Goal: Information Seeking & Learning: Check status

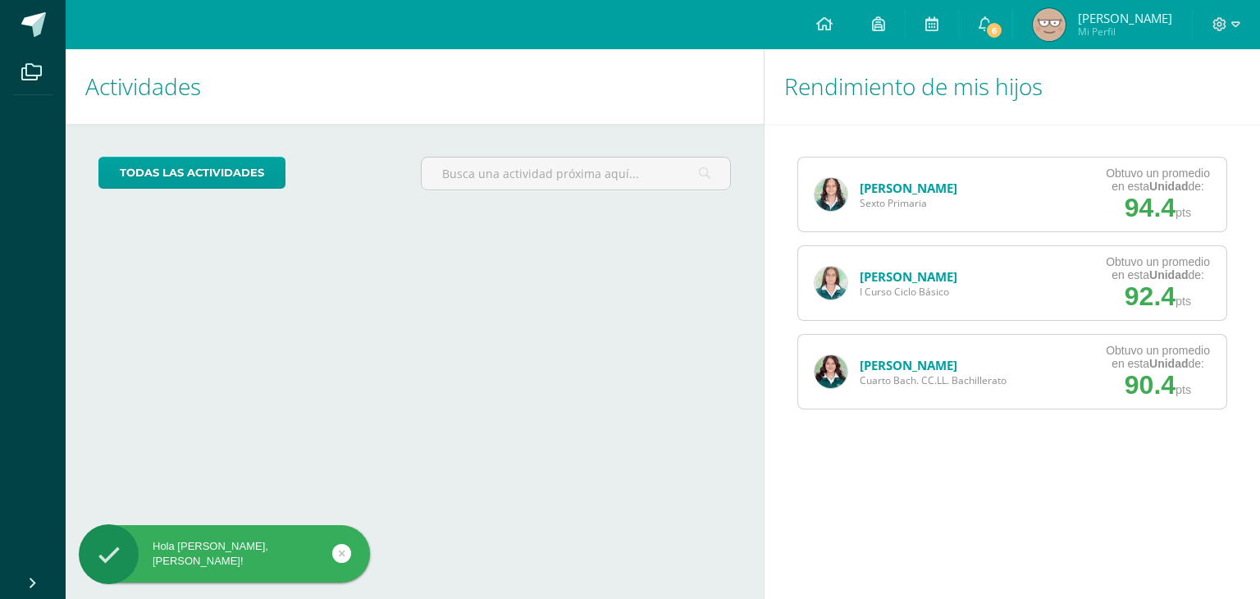
click at [906, 213] on div "[PERSON_NAME] Sexto Primaria" at bounding box center [886, 194] width 176 height 74
click at [873, 199] on span "Sexto Primaria" at bounding box center [909, 203] width 98 height 14
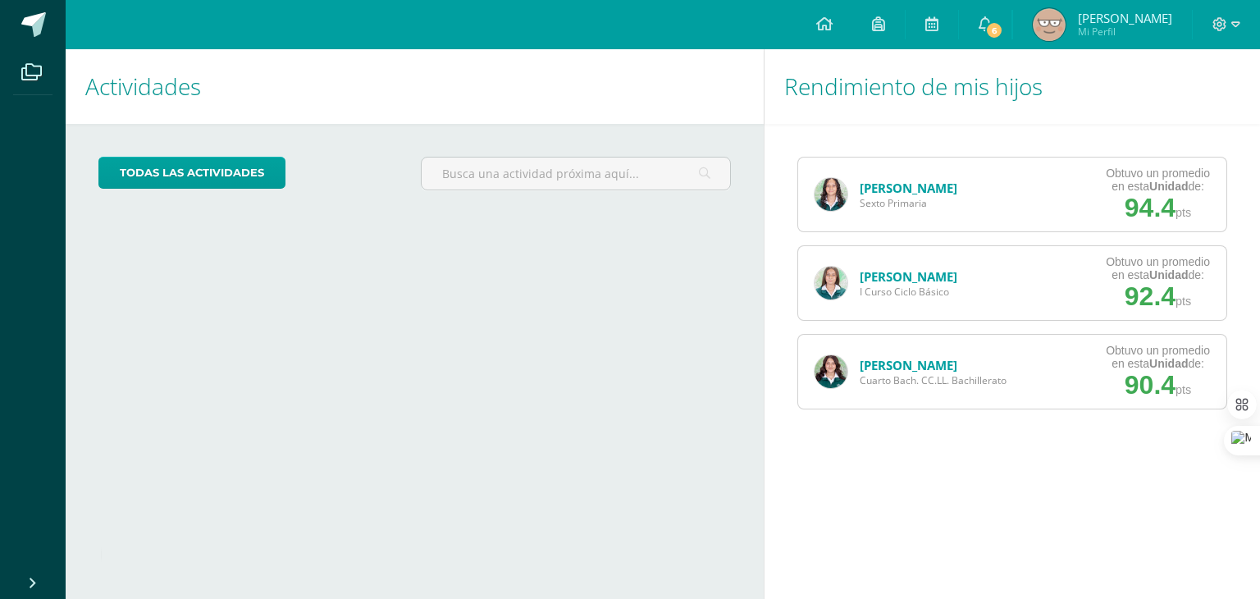
click at [883, 191] on link "[PERSON_NAME]" at bounding box center [909, 188] width 98 height 16
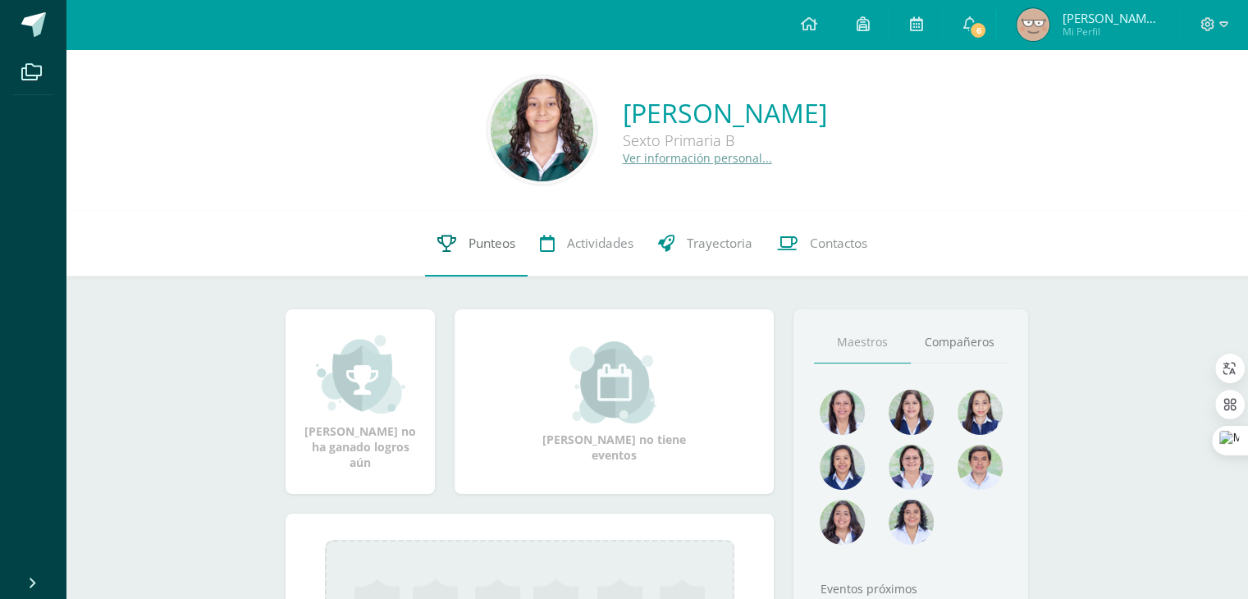
click at [475, 225] on link "Punteos" at bounding box center [476, 244] width 103 height 66
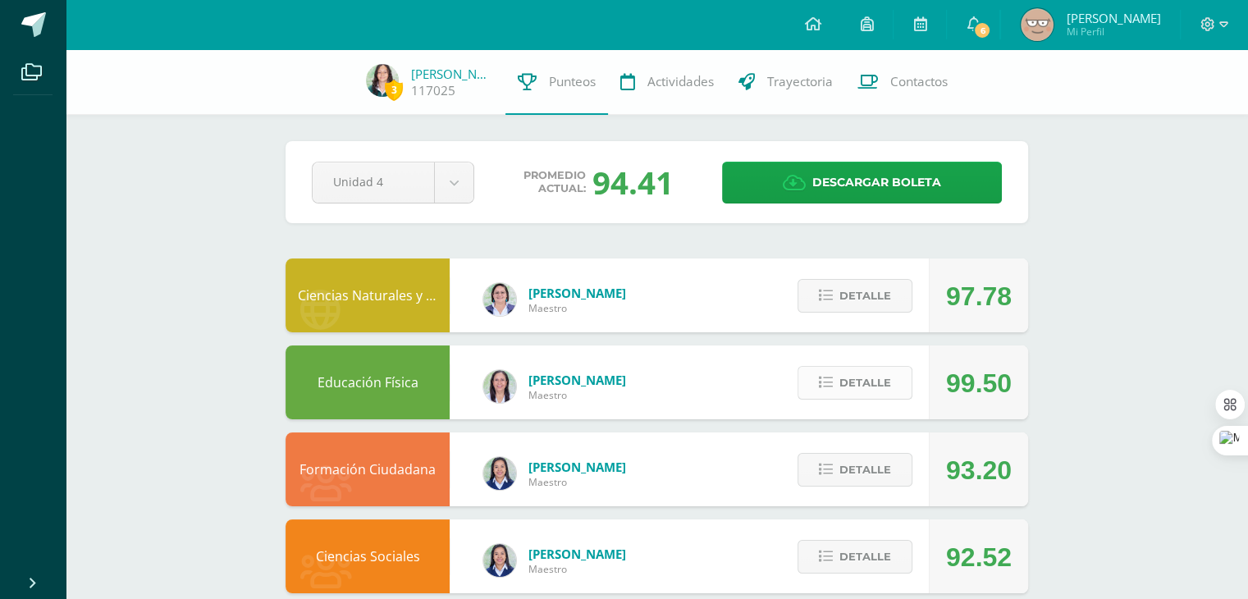
click at [862, 370] on span "Detalle" at bounding box center [865, 382] width 52 height 30
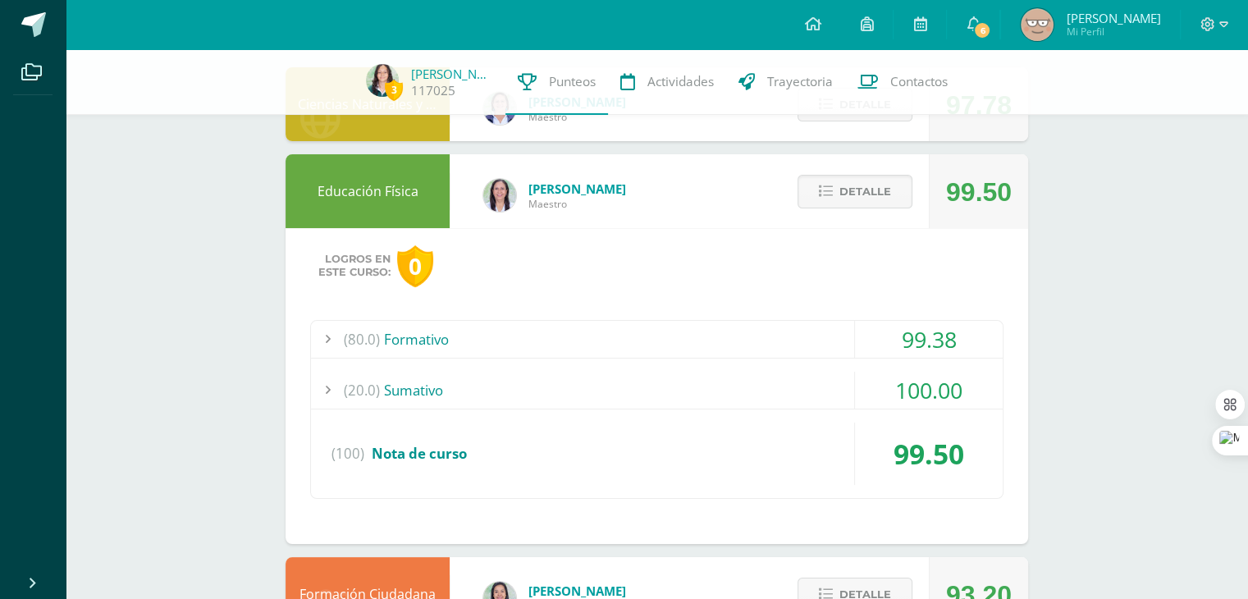
scroll to position [196, 0]
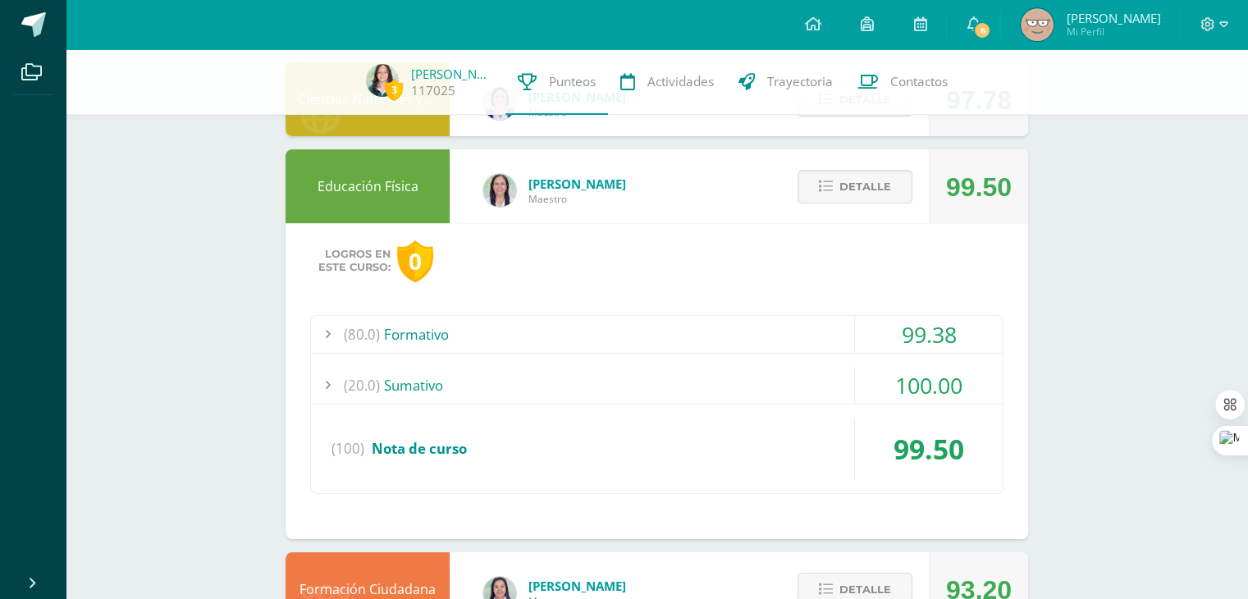
click at [775, 346] on div "(80.0) Formativo" at bounding box center [656, 334] width 691 height 37
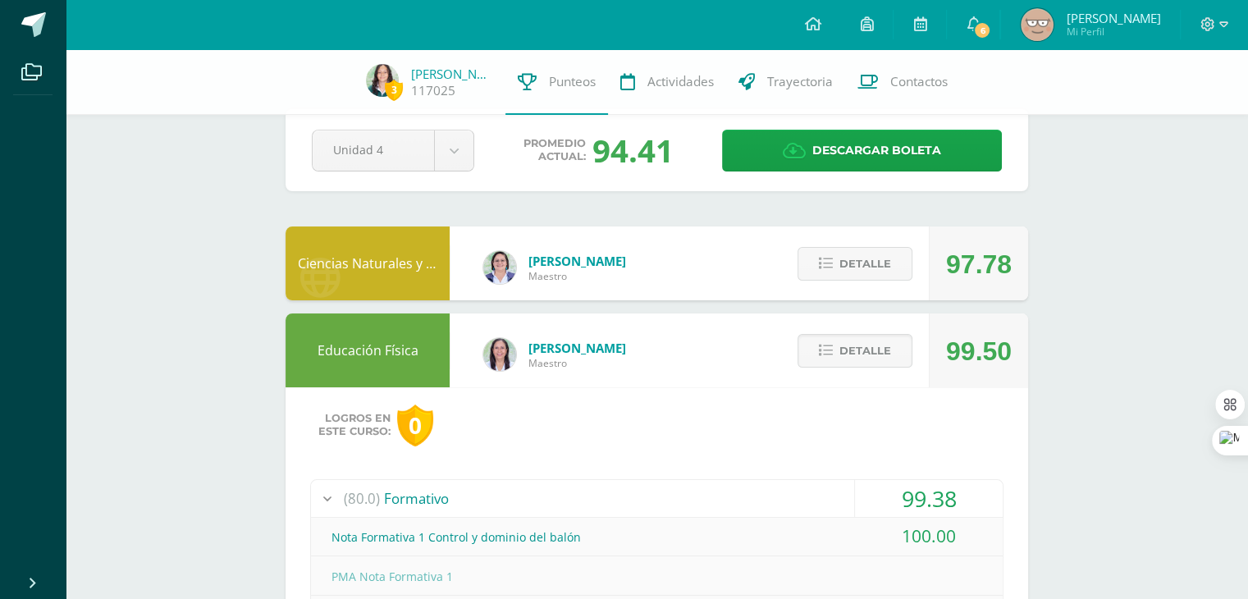
scroll to position [0, 0]
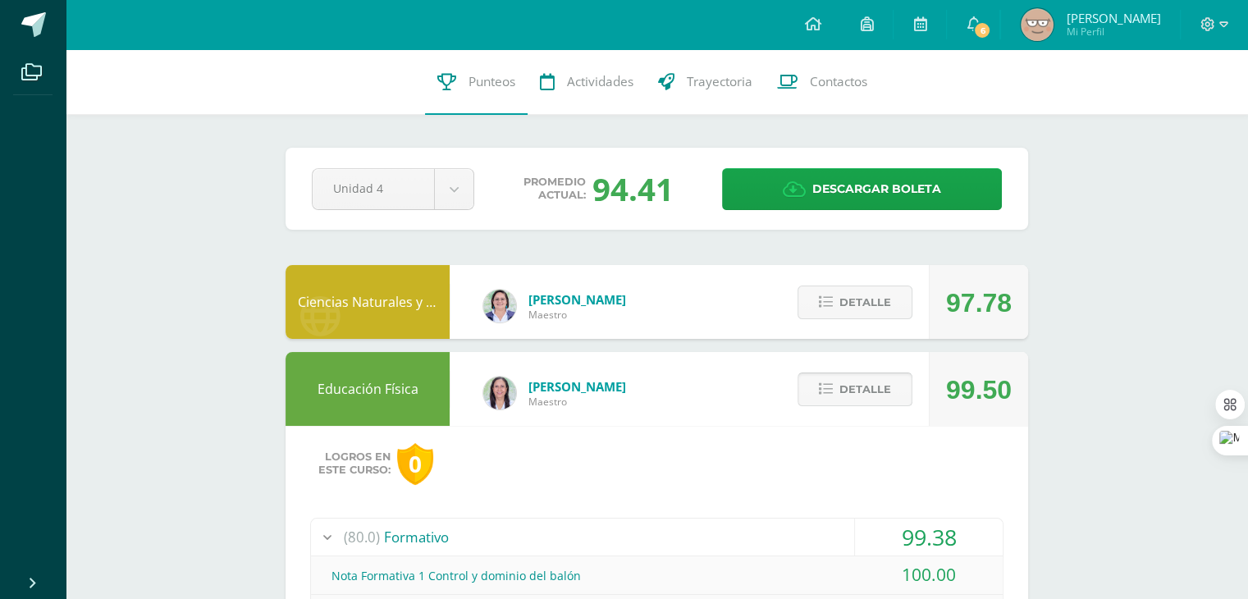
click at [869, 377] on span "Detalle" at bounding box center [865, 389] width 52 height 30
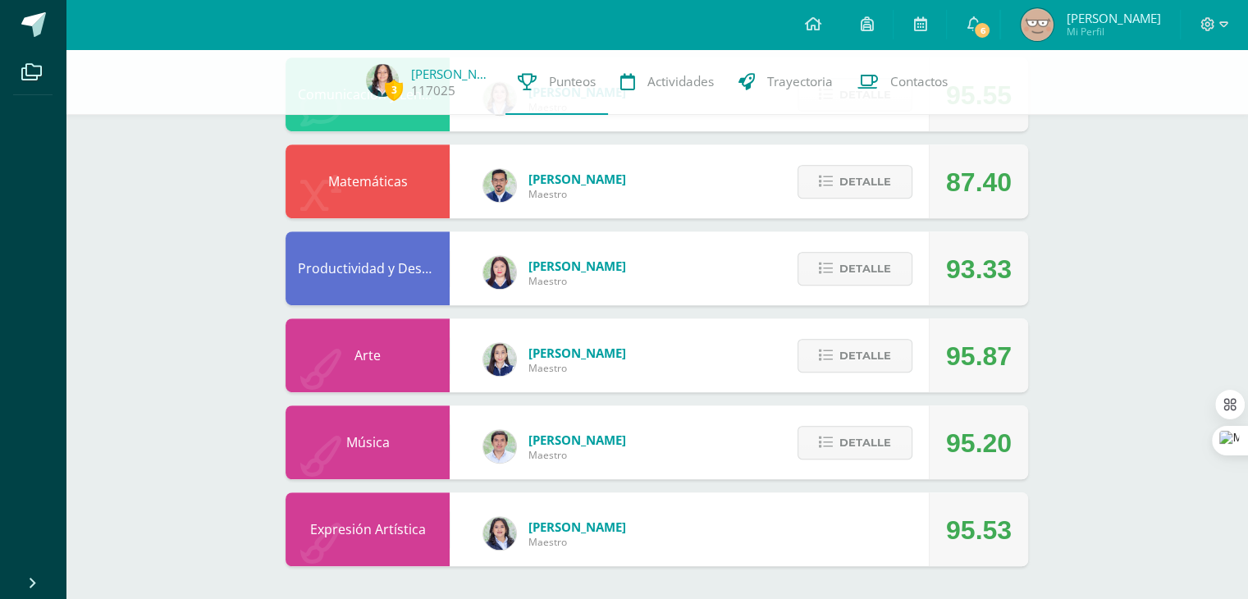
scroll to position [107, 0]
